Goal: Task Accomplishment & Management: Complete application form

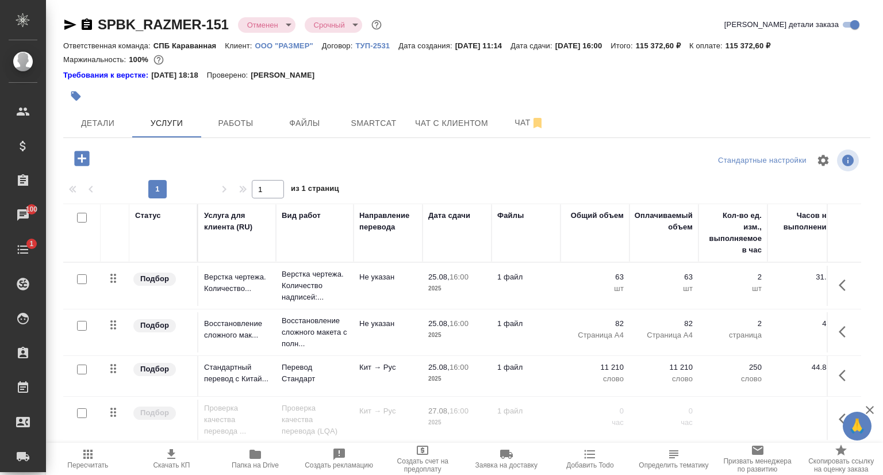
click at [284, 46] on p "ООО "РАЗМЕР"" at bounding box center [288, 45] width 67 height 9
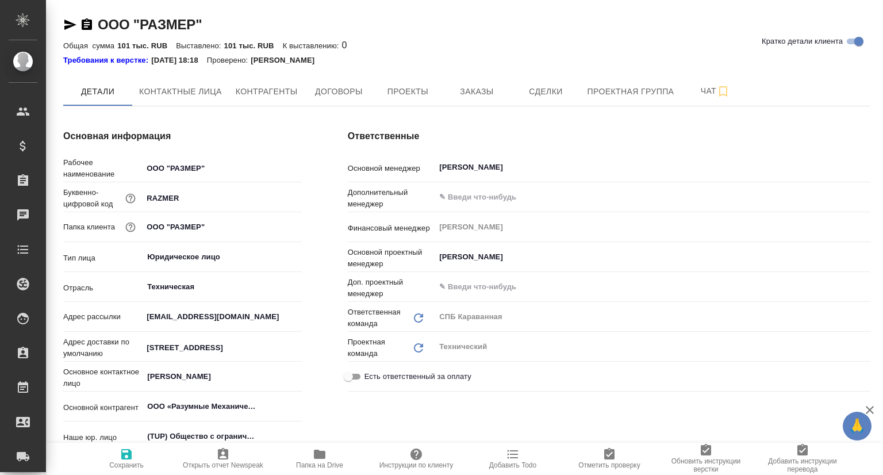
type textarea "x"
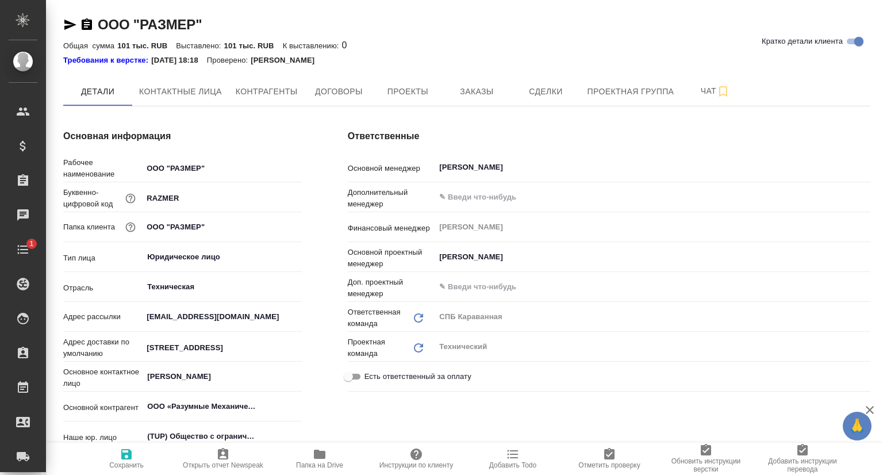
type textarea "x"
click at [485, 95] on span "Заказы" at bounding box center [476, 92] width 55 height 14
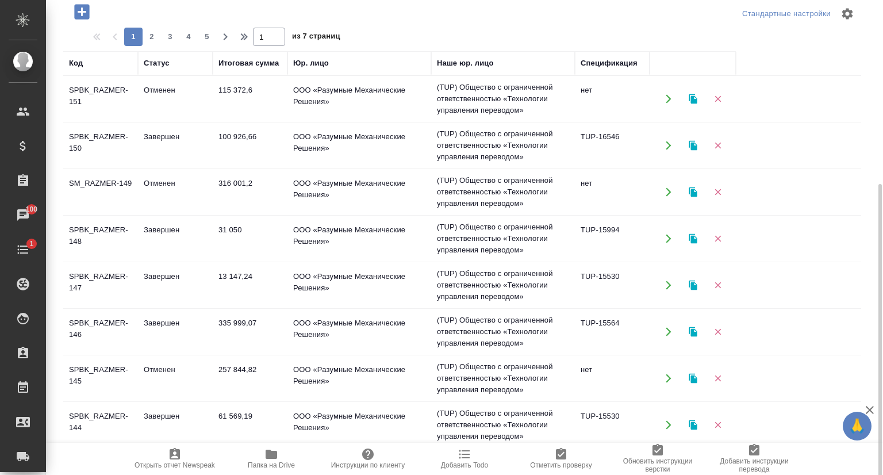
scroll to position [173, 0]
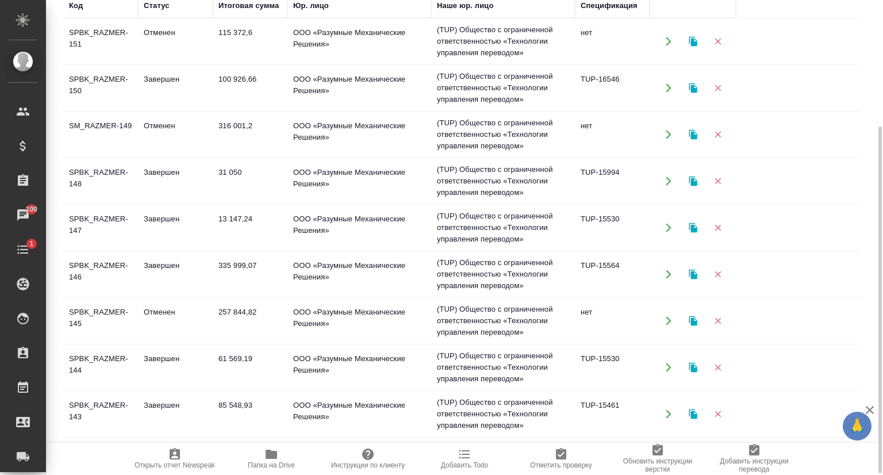
click at [105, 74] on td "SPBK_RAZMER-150" at bounding box center [100, 88] width 75 height 40
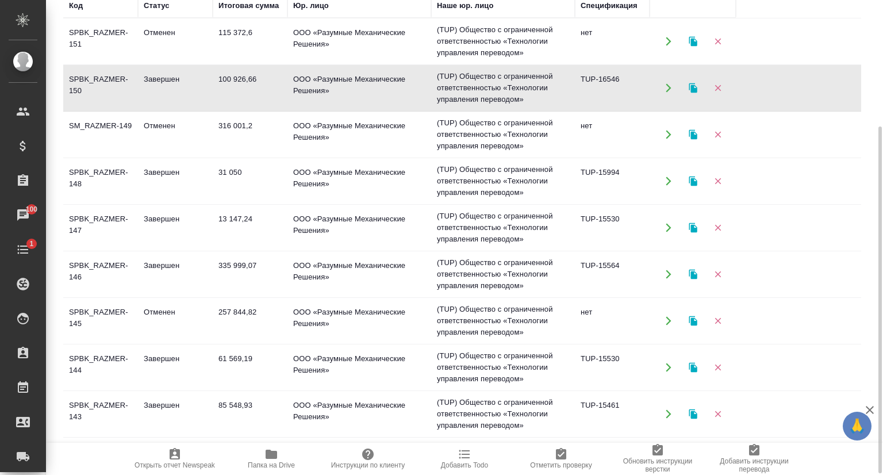
click at [105, 74] on td "SPBK_RAZMER-150" at bounding box center [100, 88] width 75 height 40
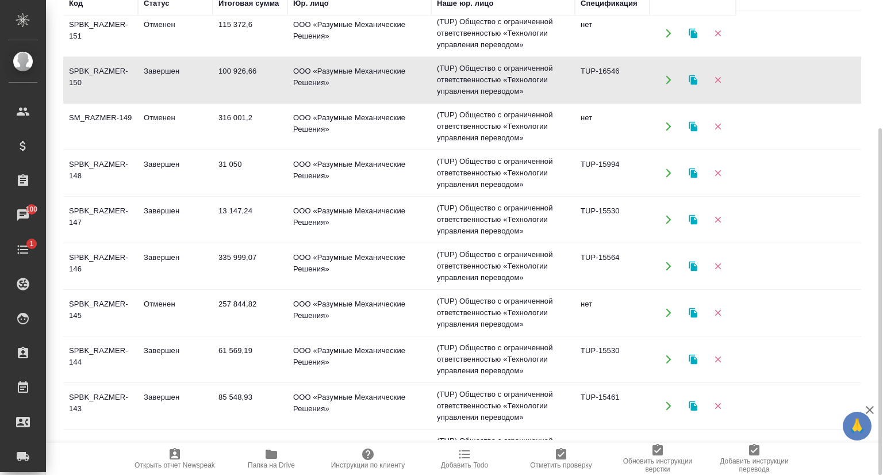
scroll to position [0, 0]
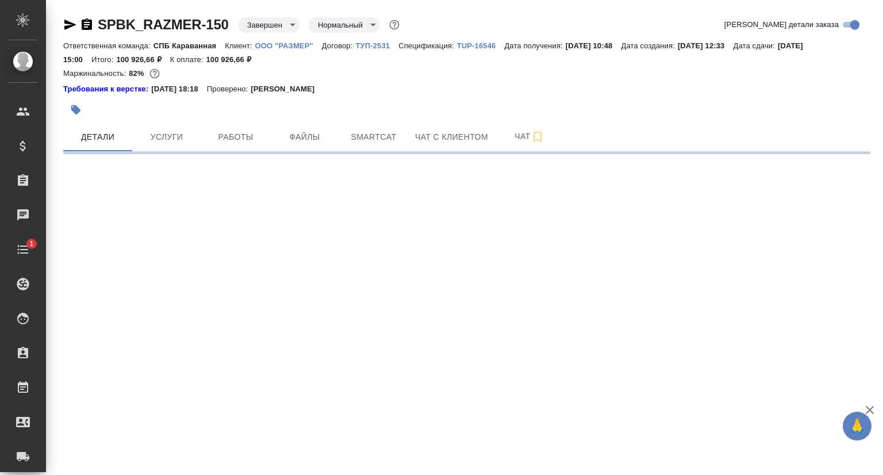
select select "RU"
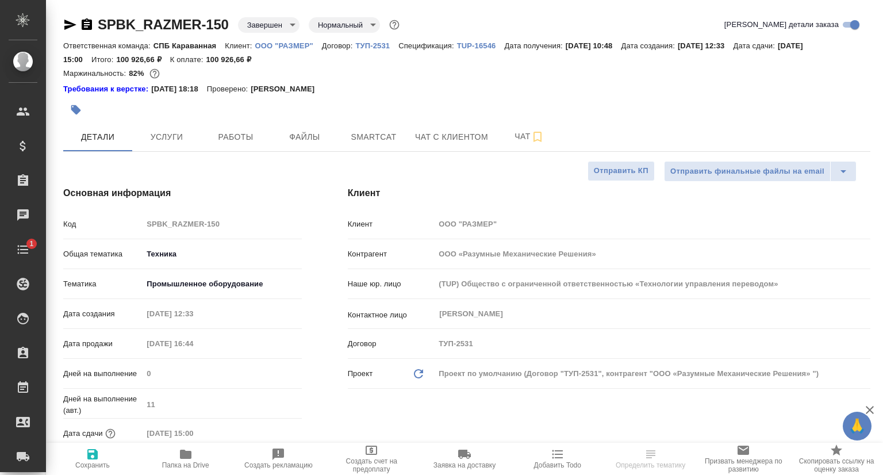
type textarea "x"
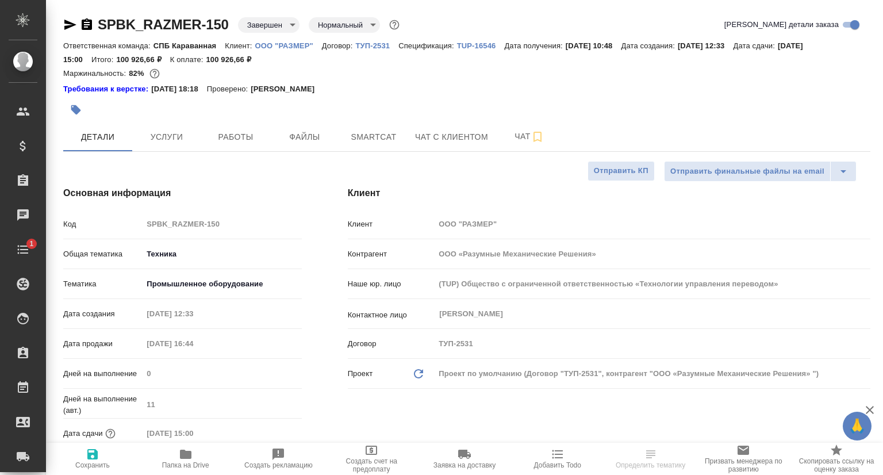
type textarea "x"
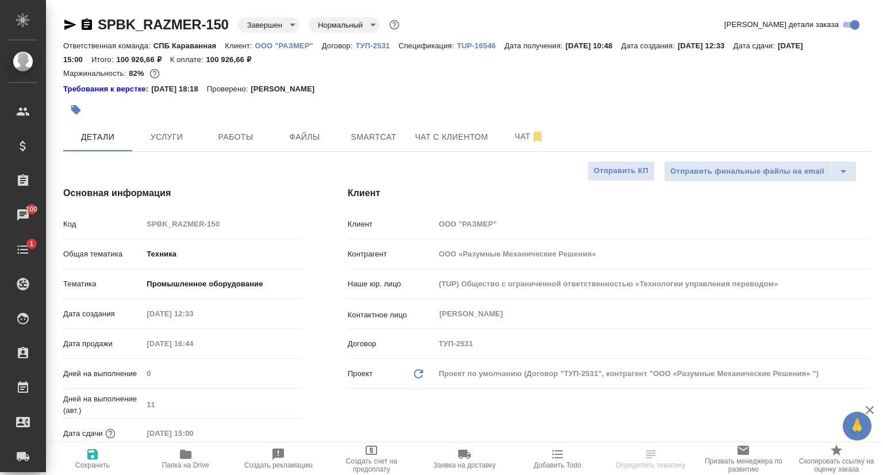
type textarea "x"
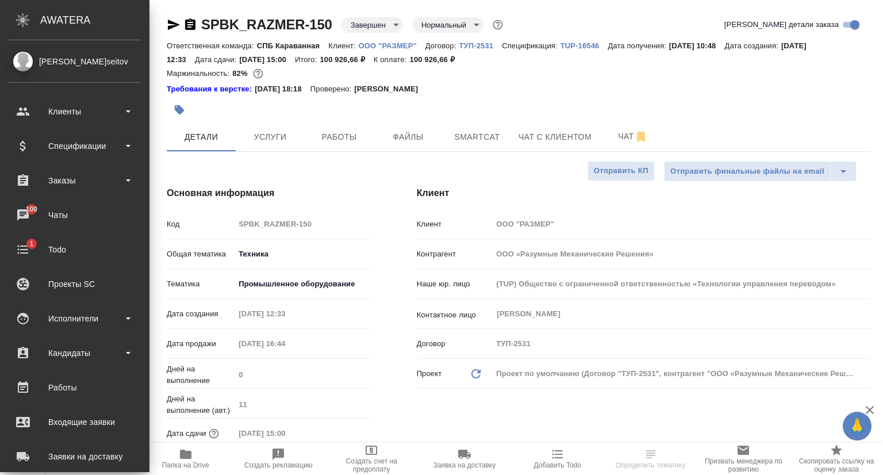
type textarea "x"
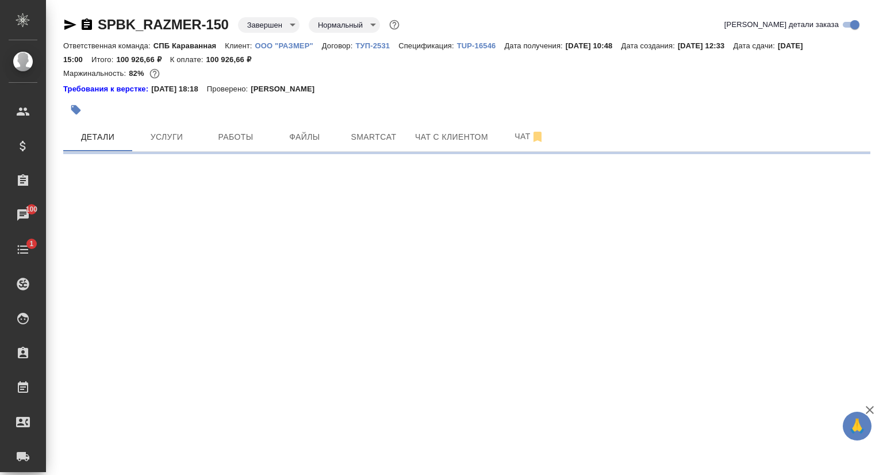
select select "RU"
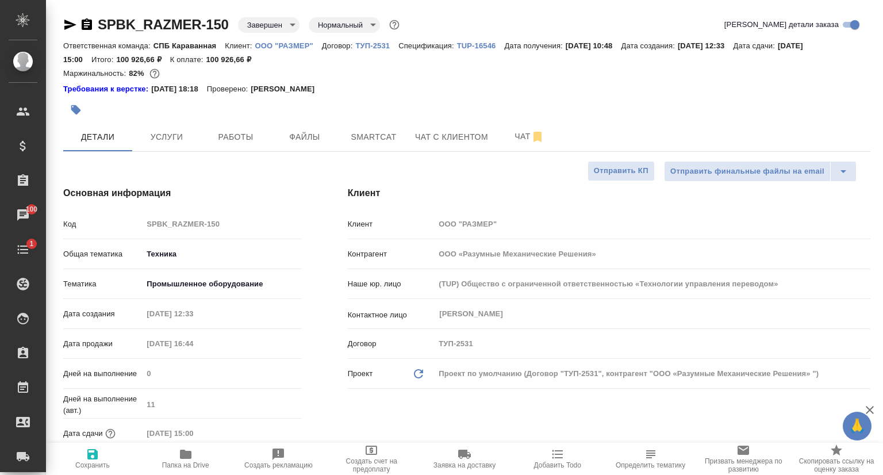
type textarea "x"
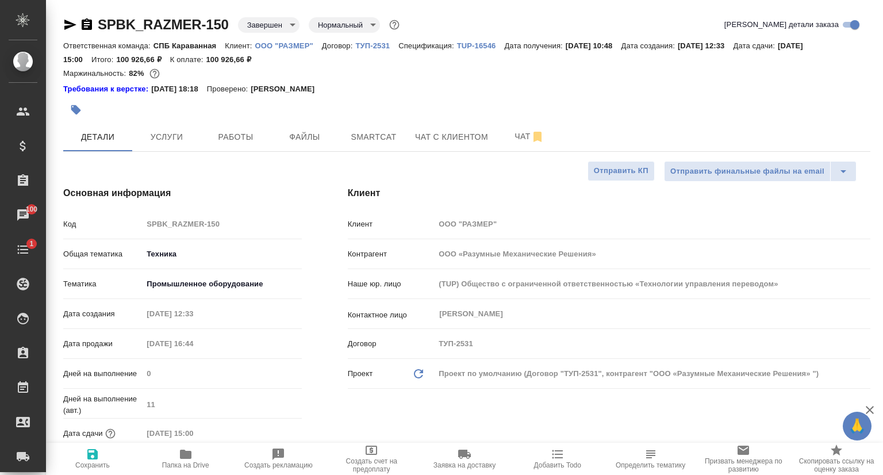
type textarea "x"
